Goal: Transaction & Acquisition: Purchase product/service

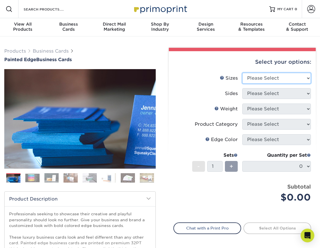
select select "2.00x3.50"
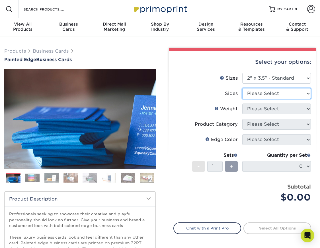
select select "13abbda7-1d64-4f25-8bb2-c179b224825d"
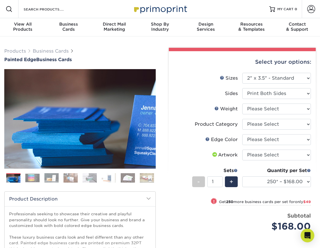
click at [240, 111] on label "Weight Help Weight" at bounding box center [207, 109] width 69 height 11
select select "32PTUC"
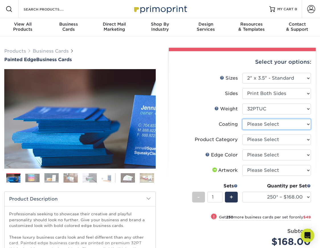
select select "3e7618de-abca-4bda-9f97-8b9129e913d8"
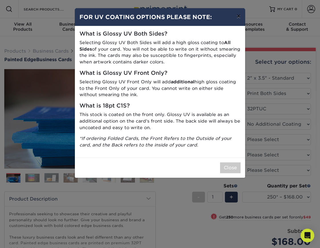
click at [240, 16] on button "×" at bounding box center [238, 16] width 13 height 16
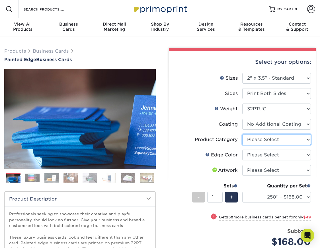
select select "3b5148f1-0588-4f88-a218-97bcfdce65c1"
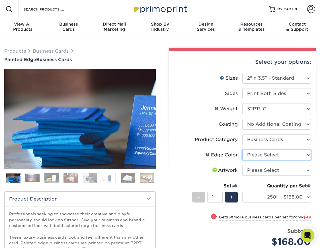
select select "1ae850e6-61c5-45b7-a71d-f488378c5a25"
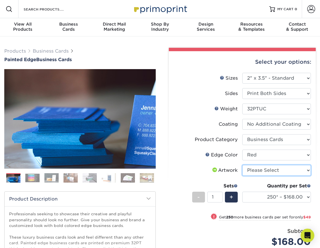
select select "upload"
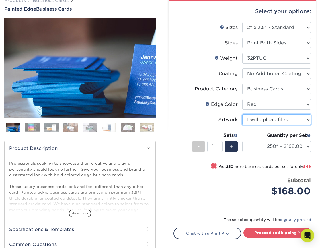
scroll to position [41, 0]
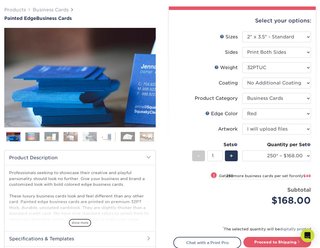
click at [39, 140] on img at bounding box center [32, 136] width 14 height 9
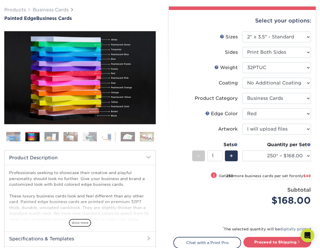
click at [46, 139] on img at bounding box center [51, 137] width 14 height 10
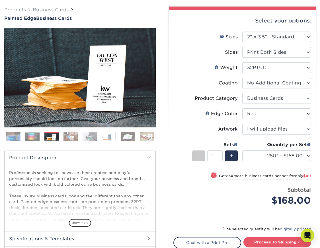
click at [71, 138] on img at bounding box center [70, 137] width 14 height 10
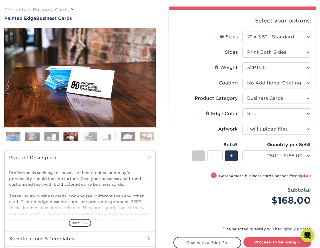
click at [90, 139] on img at bounding box center [89, 137] width 14 height 10
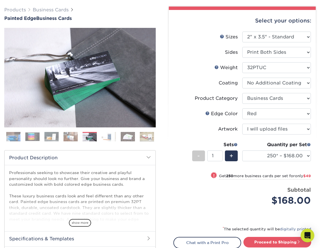
click at [105, 139] on img at bounding box center [109, 137] width 14 height 10
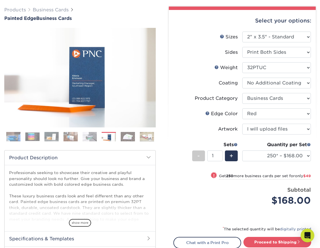
click at [121, 140] on li at bounding box center [128, 136] width 14 height 9
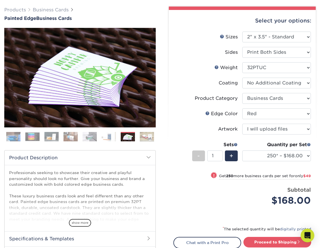
click at [132, 139] on img at bounding box center [128, 137] width 14 height 10
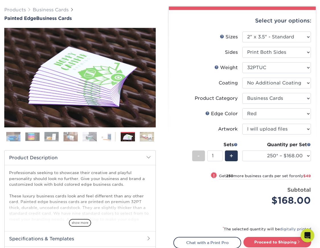
click at [143, 139] on img at bounding box center [147, 137] width 14 height 10
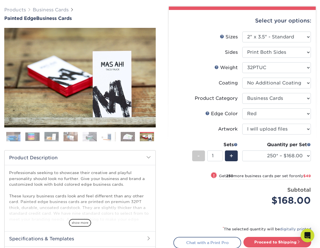
click at [226, 239] on link "Chat with a Print Pro" at bounding box center [207, 242] width 68 height 11
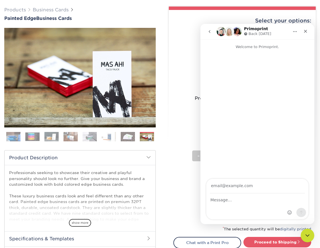
scroll to position [0, 0]
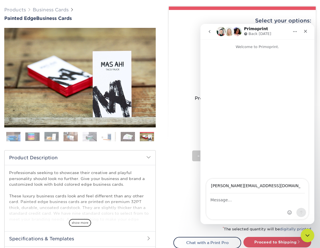
type input "ashley@hellointerpreter.com"
click at [253, 206] on div "Intercom messenger" at bounding box center [257, 207] width 102 height 26
click at [305, 31] on icon "Close" at bounding box center [305, 31] width 5 height 5
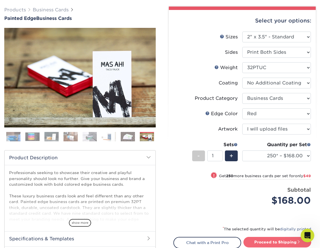
click at [279, 241] on link "Proceed to Shipping" at bounding box center [277, 242] width 68 height 10
type input "Set 1"
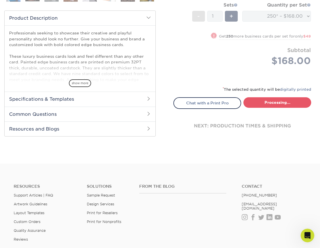
select select "b1d50ed3-fc81-464d-a1d8-d1915fbce704"
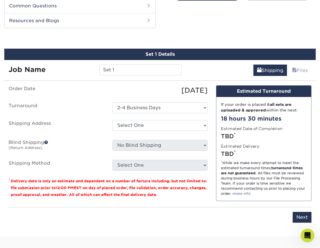
scroll to position [293, 0]
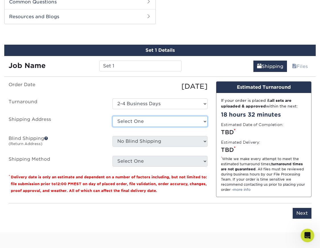
select select "newaddress"
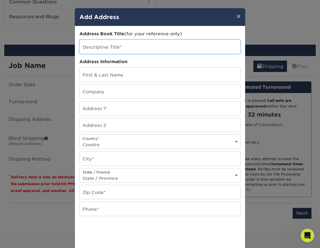
click at [158, 46] on input "text" at bounding box center [160, 47] width 160 height 14
type input "Japanese business cards"
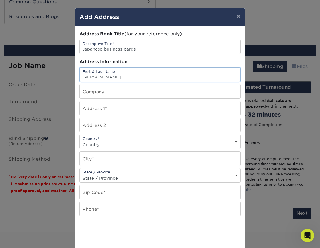
type input "ashley ryan"
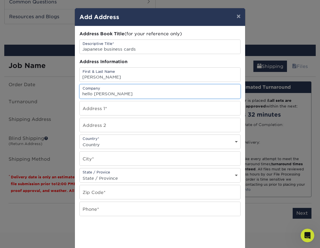
type input "hello shuwa"
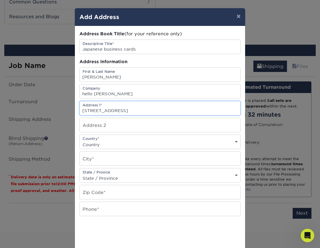
type input "[STREET_ADDRESS]"
select select "US"
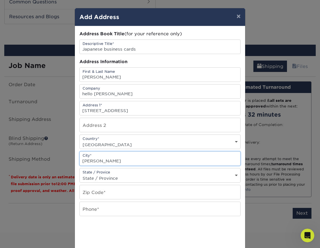
type input "[PERSON_NAME]"
click at [120, 175] on div "State / Provice State / Province Alabama Alaska Arizona Arkansas California Col…" at bounding box center [159, 175] width 161 height 15
select select "WA"
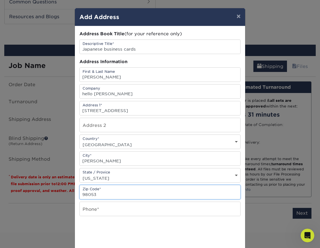
scroll to position [1, 0]
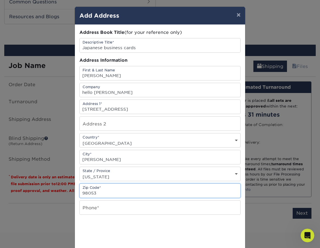
type input "98053"
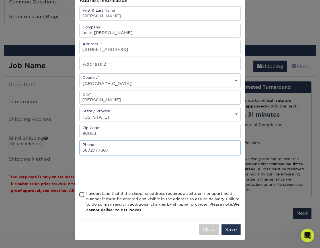
scroll to position [63, 0]
type input "5672777387"
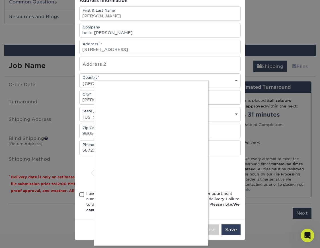
click at [86, 175] on div at bounding box center [160, 124] width 320 height 248
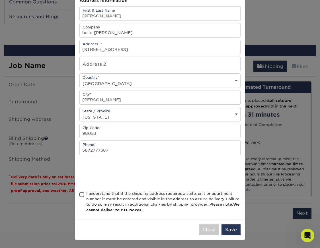
click at [101, 200] on div "I understand that if the shipping address requires a suite, unit or apartment n…" at bounding box center [163, 202] width 154 height 22
click at [0, 0] on input "I understand that if the shipping address requires a suite, unit or apartment n…" at bounding box center [0, 0] width 0 height 0
click at [227, 232] on button "Save" at bounding box center [230, 229] width 19 height 11
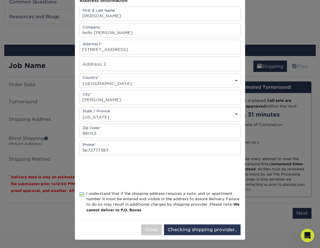
scroll to position [0, 0]
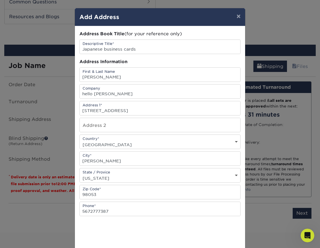
click at [205, 232] on div "× Add Address Address Book Title (for your reference only) Descriptive Title* J…" at bounding box center [160, 124] width 320 height 248
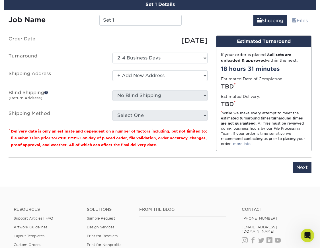
scroll to position [356, 0]
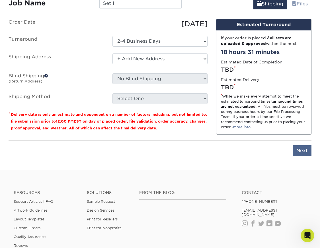
click at [305, 150] on input "Next" at bounding box center [301, 150] width 19 height 11
type input "Next"
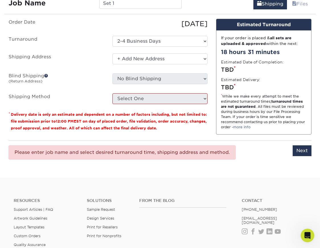
scroll to position [348, 0]
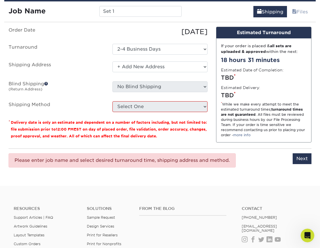
click at [182, 112] on fieldset "Order Date 10/13/2025 Turnaround Select One 2-4 Business Days Shipping Address …" at bounding box center [108, 73] width 199 height 92
click at [172, 128] on small "Delivery date is only an estimate and dependent on a number of factors includin…" at bounding box center [109, 129] width 196 height 18
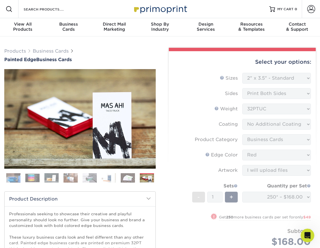
scroll to position [0, 0]
click at [262, 73] on form "Sizes Help Sizes Please Select 2" x 3.5" - Standard 2.125" x 3.375" - European …" at bounding box center [242, 166] width 138 height 187
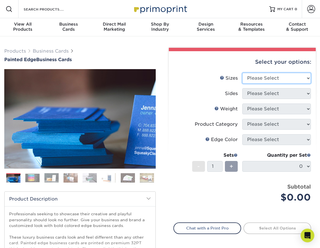
select select "2.00x3.50"
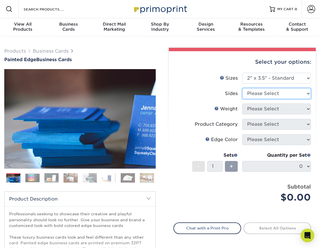
select select "13abbda7-1d64-4f25-8bb2-c179b224825d"
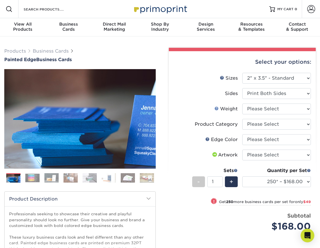
click at [218, 109] on link "Weight Help" at bounding box center [216, 108] width 5 height 5
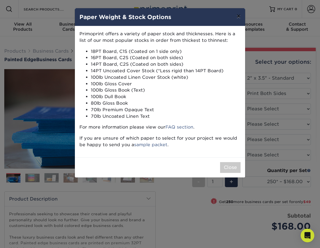
click at [238, 19] on button "×" at bounding box center [238, 16] width 13 height 16
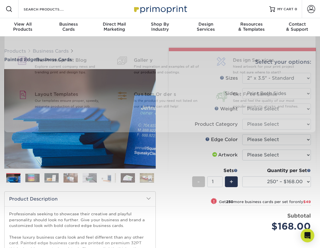
click at [182, 141] on div at bounding box center [160, 128] width 320 height 185
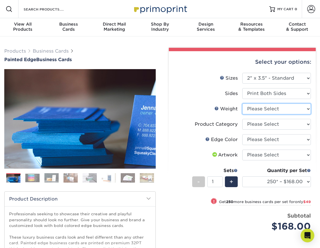
select select "32PTUC"
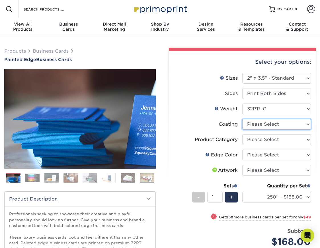
select select "3e7618de-abca-4bda-9f97-8b9129e913d8"
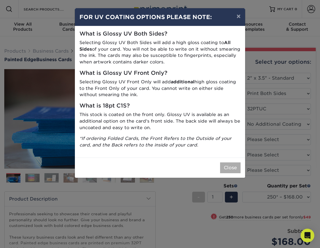
click at [227, 164] on button "Close" at bounding box center [230, 167] width 20 height 11
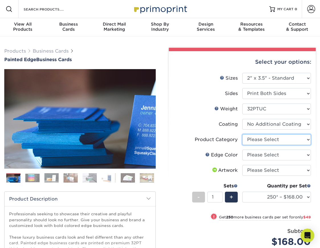
select select "3b5148f1-0588-4f88-a218-97bcfdce65c1"
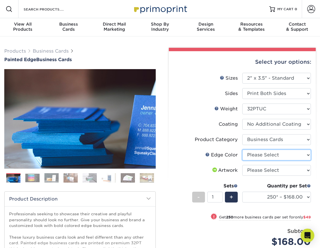
select select "1ae850e6-61c5-45b7-a71d-f488378c5a25"
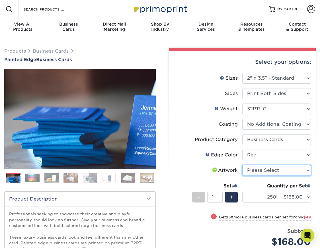
select select "upload"
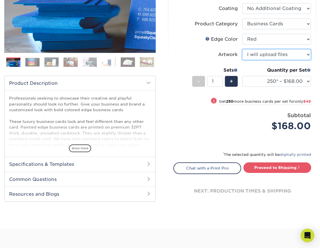
scroll to position [117, 0]
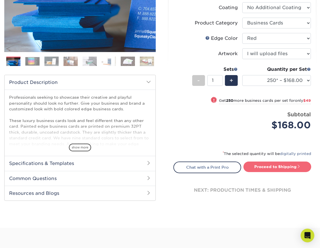
click at [265, 169] on link "Proceed to Shipping" at bounding box center [277, 167] width 68 height 10
type input "Set 1"
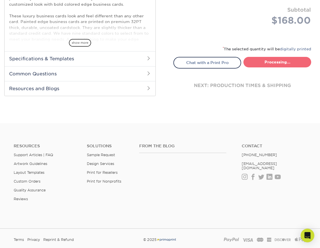
select select "b1d50ed3-fc81-464d-a1d8-d1915fbce704"
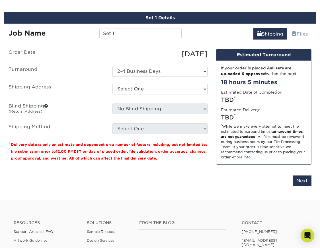
scroll to position [309, 0]
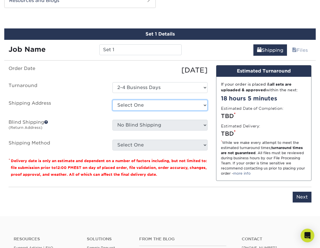
select select "newaddress"
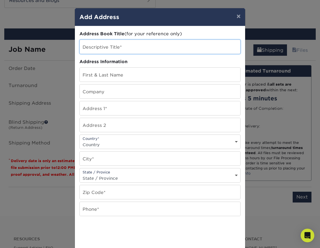
click at [156, 43] on input "text" at bounding box center [160, 47] width 160 height 14
type input "Japanese Hello Shuwa painted cards"
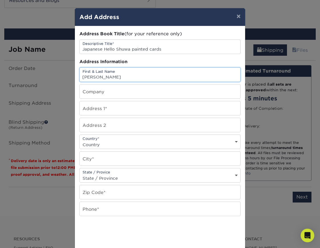
type input "[PERSON_NAME]"
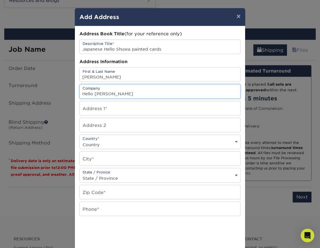
type input "Hello [PERSON_NAME]"
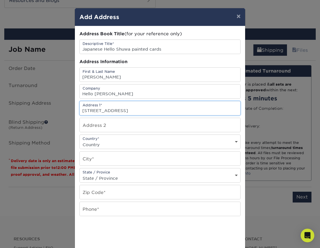
type input "[STREET_ADDRESS]"
select select "US"
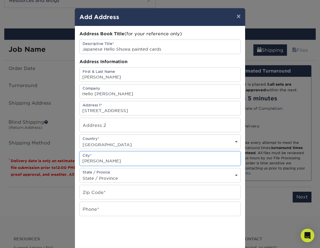
type input "[PERSON_NAME]"
select select "WA"
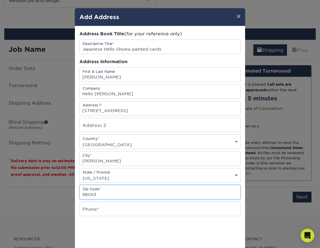
type input "98053"
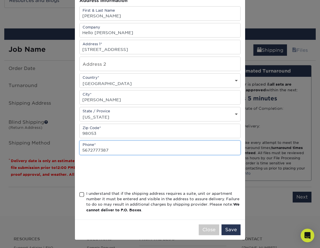
type input "5672777387"
click at [83, 195] on span at bounding box center [81, 194] width 5 height 5
click at [0, 0] on input "I understand that if the shipping address requires a suite, unit or apartment n…" at bounding box center [0, 0] width 0 height 0
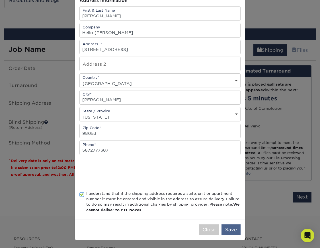
click at [226, 230] on button "Save" at bounding box center [230, 229] width 19 height 11
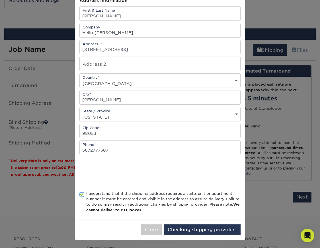
scroll to position [0, 0]
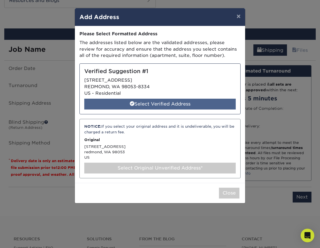
click at [195, 103] on div "Select Verified Address" at bounding box center [159, 104] width 151 height 11
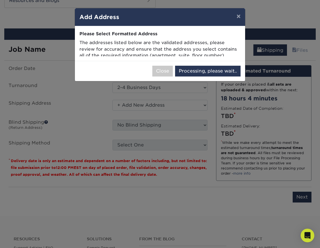
select select "286925"
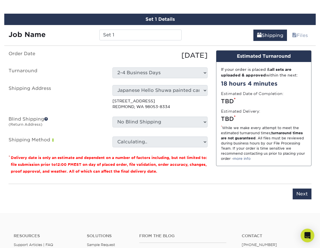
scroll to position [325, 0]
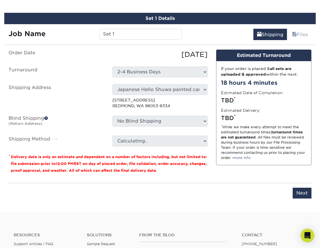
click at [47, 118] on span at bounding box center [46, 118] width 4 height 4
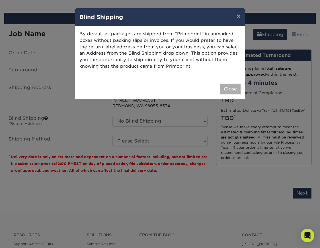
click at [224, 91] on button "Close" at bounding box center [230, 89] width 20 height 11
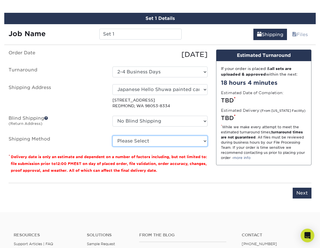
select select "03"
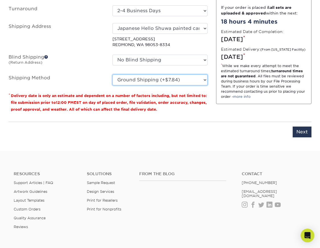
scroll to position [385, 0]
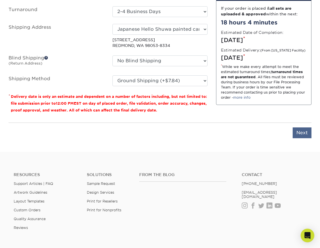
click at [301, 136] on input "Next" at bounding box center [301, 132] width 19 height 11
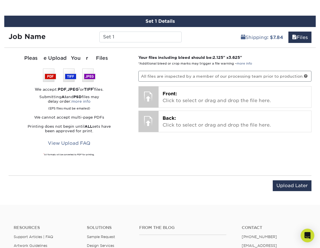
scroll to position [322, 0]
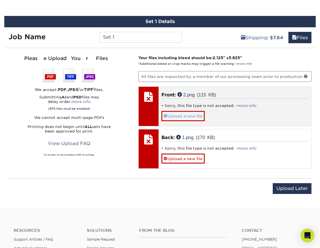
click at [200, 113] on link "Upload a new file" at bounding box center [182, 116] width 43 height 10
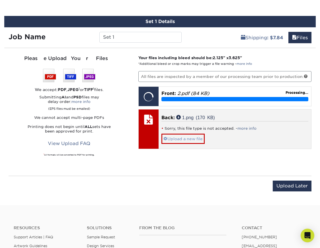
click at [179, 139] on link "Upload a new file" at bounding box center [182, 139] width 43 height 10
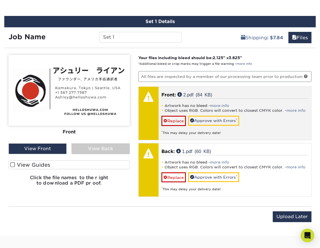
click at [223, 102] on div "Artwork has no bleed - more info Object uses RGB. Colors will convert to closes…" at bounding box center [234, 116] width 147 height 37
click at [222, 106] on link "more info" at bounding box center [219, 106] width 19 height 4
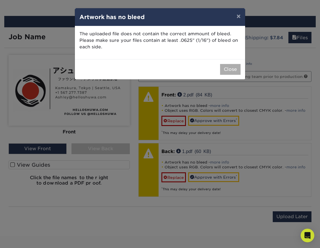
click at [225, 72] on button "Close" at bounding box center [230, 69] width 20 height 11
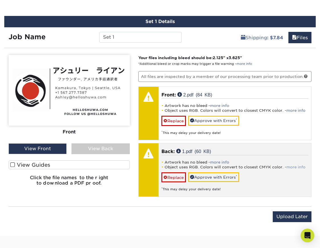
click at [295, 168] on link "more info" at bounding box center [295, 167] width 19 height 4
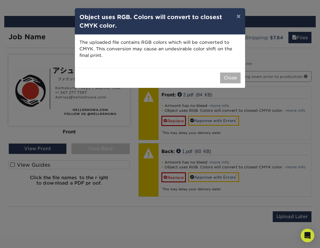
click at [226, 76] on button "Close" at bounding box center [230, 78] width 20 height 11
